Goal: Check status: Verify the current state of an ongoing process or item

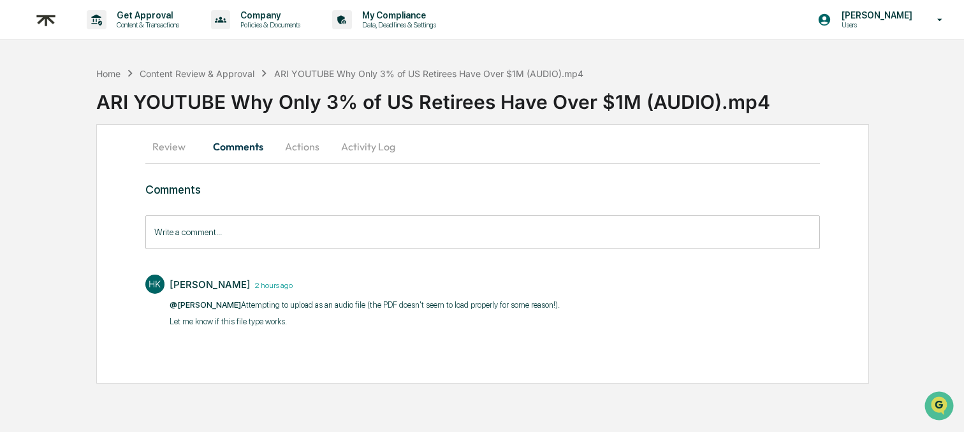
click at [210, 65] on div "Home Content Review & Approval ARI YOUTUBE Why Only 3% of US Retirees Have Over…" at bounding box center [530, 93] width 868 height 64
click at [207, 74] on div "Content Review & Approval" at bounding box center [197, 73] width 115 height 11
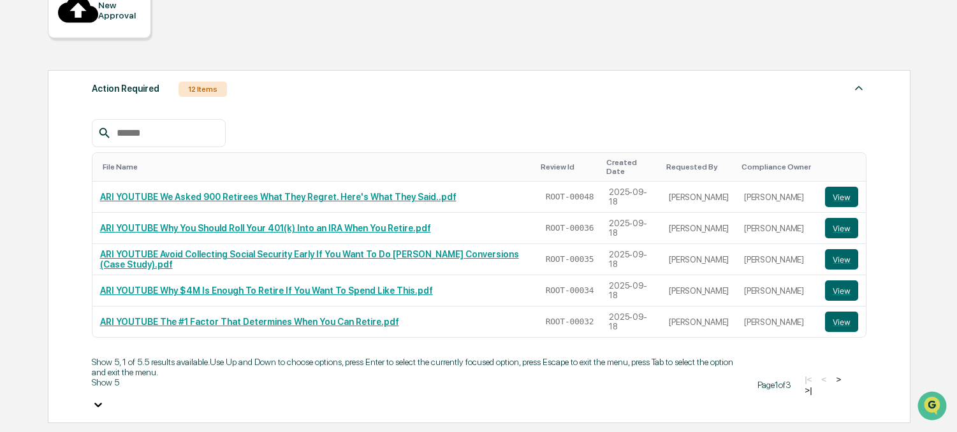
scroll to position [181, 0]
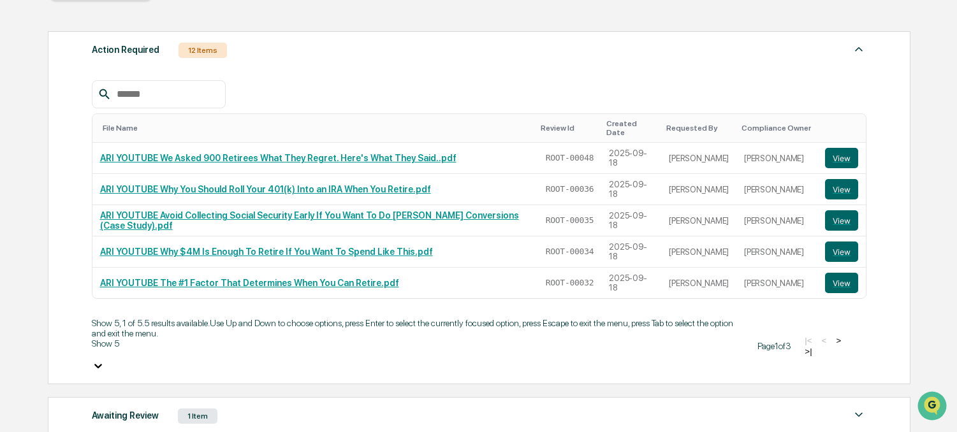
click at [127, 338] on body "Get Approval Content & Transactions Company Policies & Documents My Compliance …" at bounding box center [478, 264] width 957 height 890
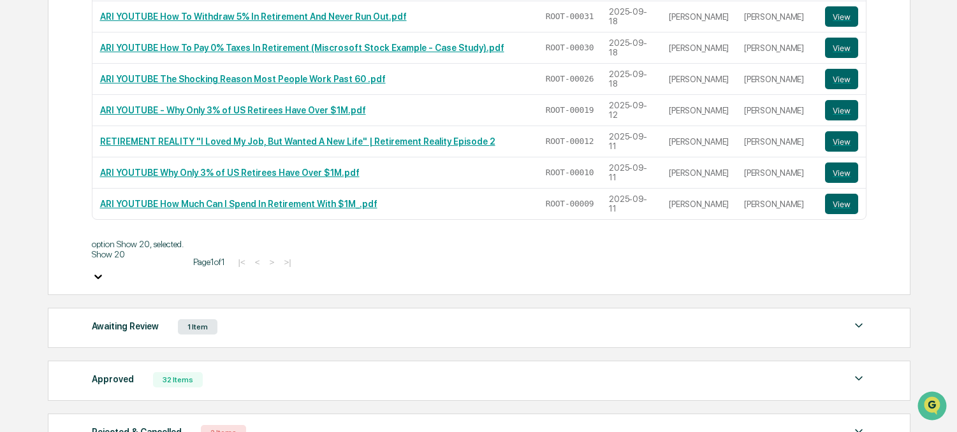
scroll to position [542, 0]
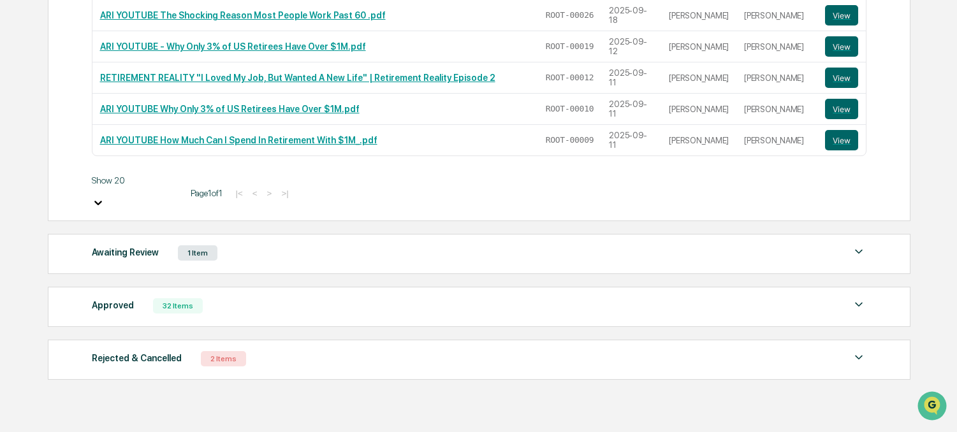
click at [366, 297] on div "Approved 32 Items" at bounding box center [479, 306] width 775 height 18
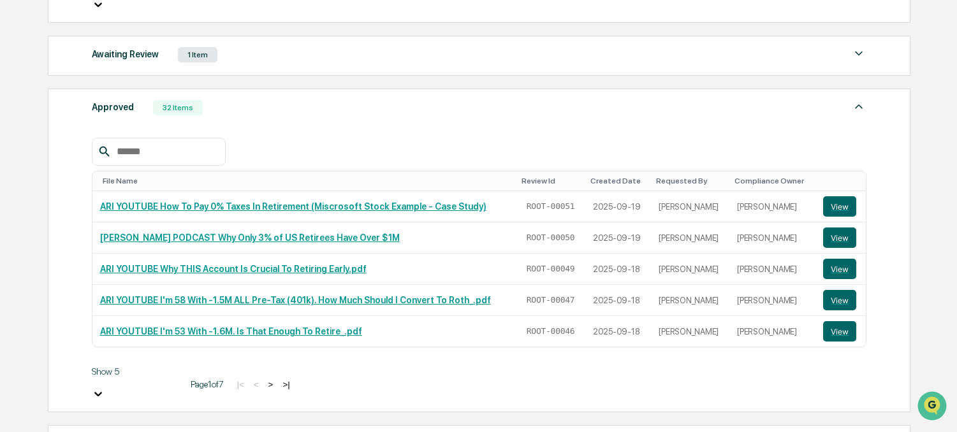
scroll to position [815, 0]
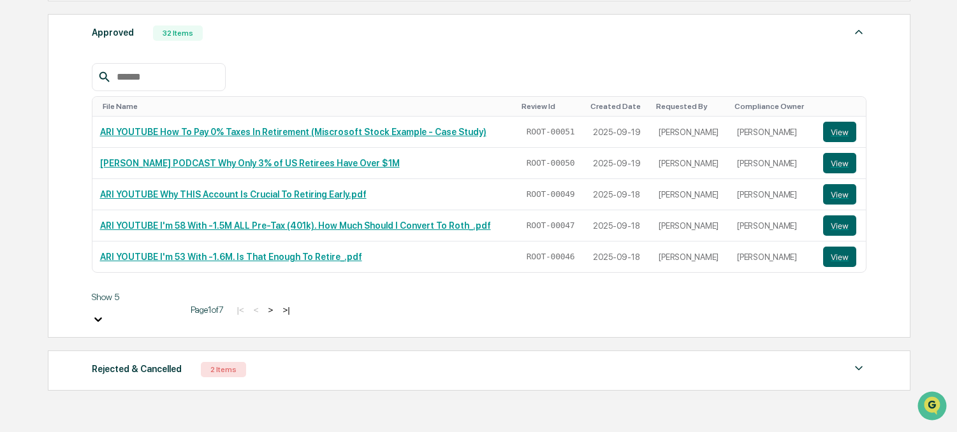
click at [302, 361] on div "Rejected & Cancelled 2 Items" at bounding box center [479, 370] width 775 height 18
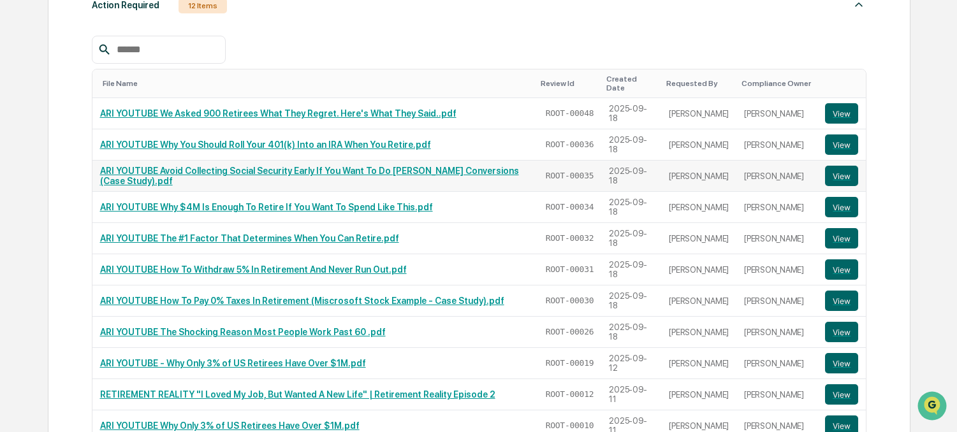
scroll to position [408, 0]
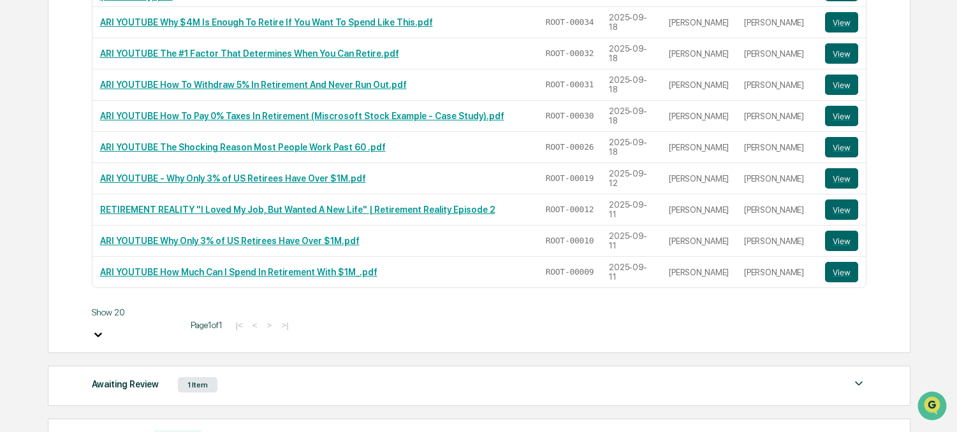
click at [343, 376] on div "Awaiting Review 1 Item" at bounding box center [479, 385] width 775 height 18
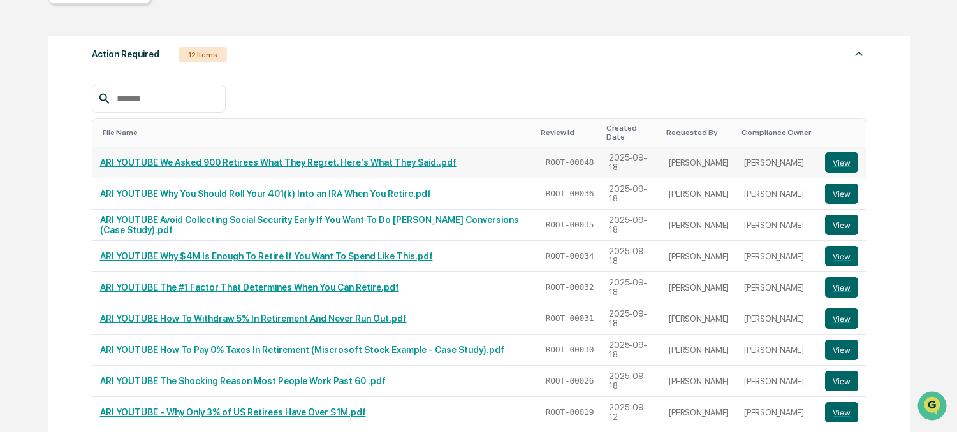
scroll to position [170, 0]
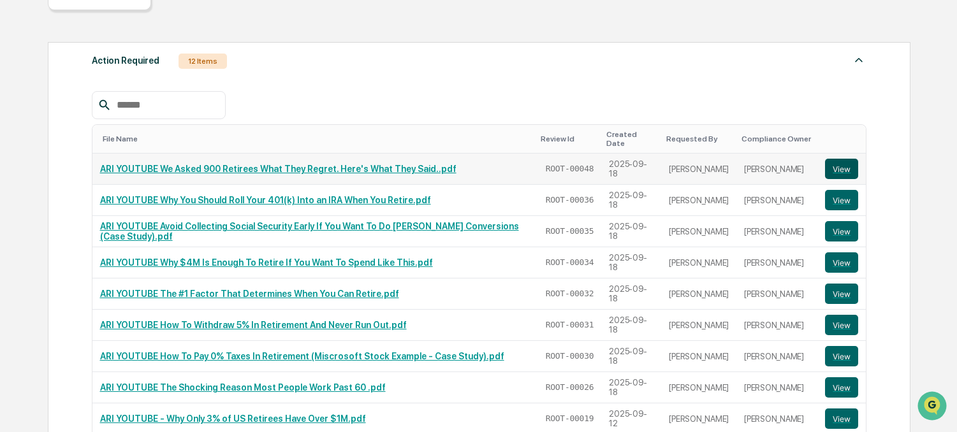
click at [844, 159] on button "View" at bounding box center [841, 169] width 33 height 20
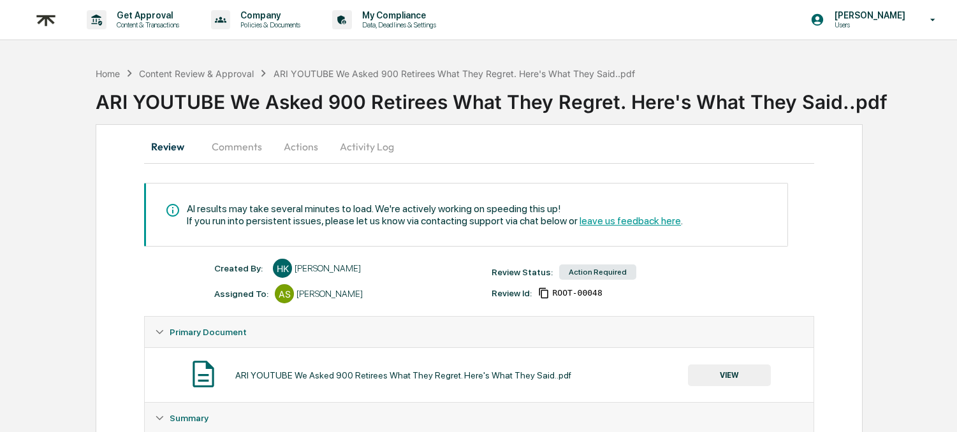
click at [248, 148] on button "Comments" at bounding box center [236, 146] width 71 height 31
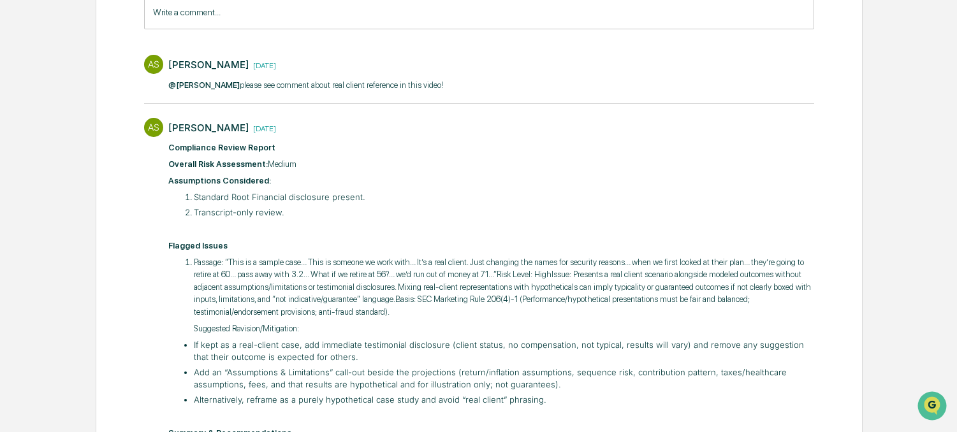
scroll to position [221, 0]
